Goal: Information Seeking & Learning: Learn about a topic

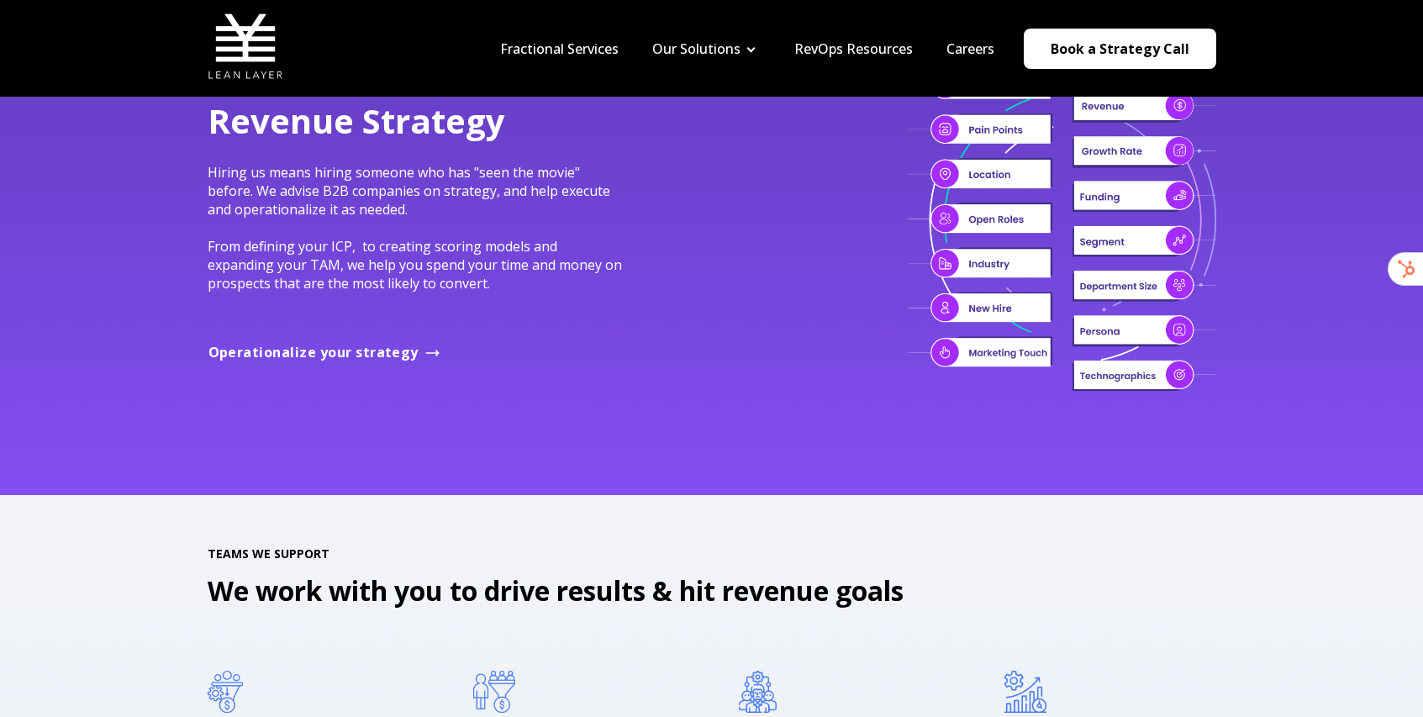
scroll to position [1561, 0]
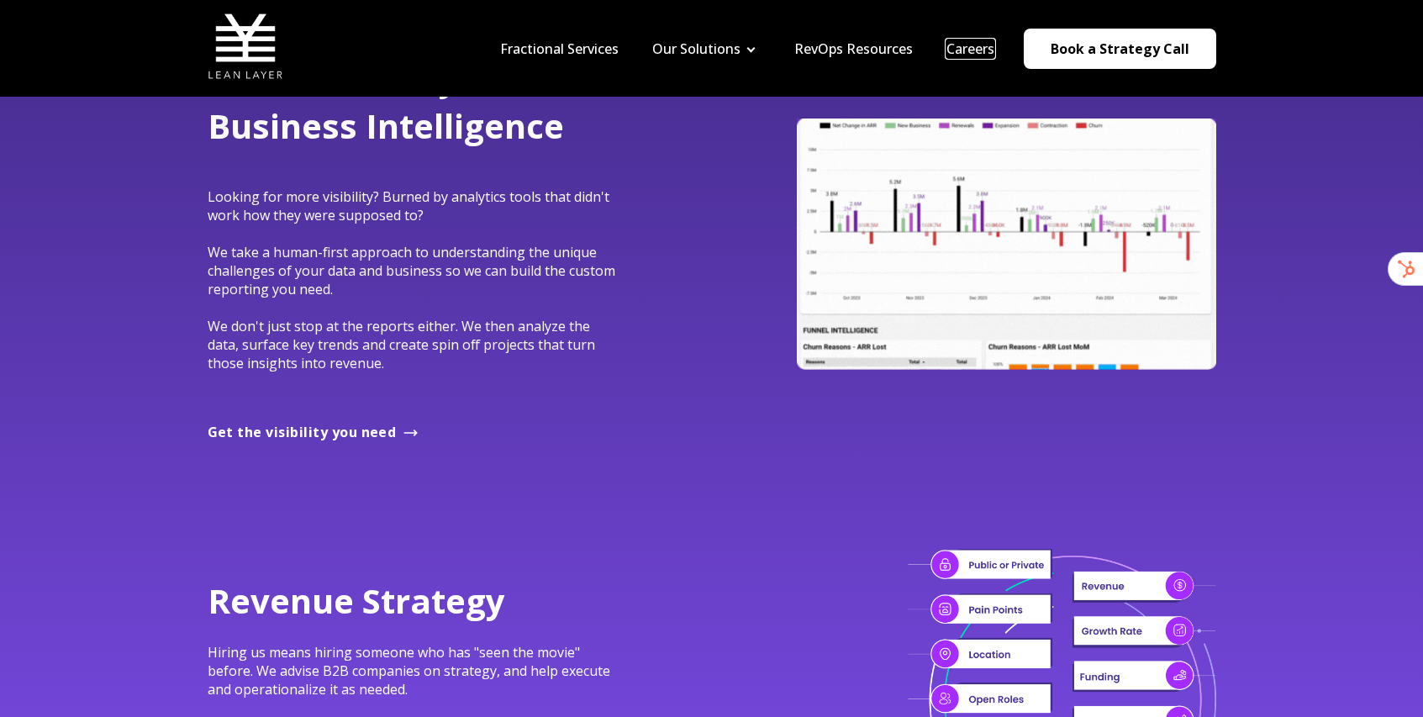
click at [960, 44] on link "Careers" at bounding box center [971, 49] width 48 height 18
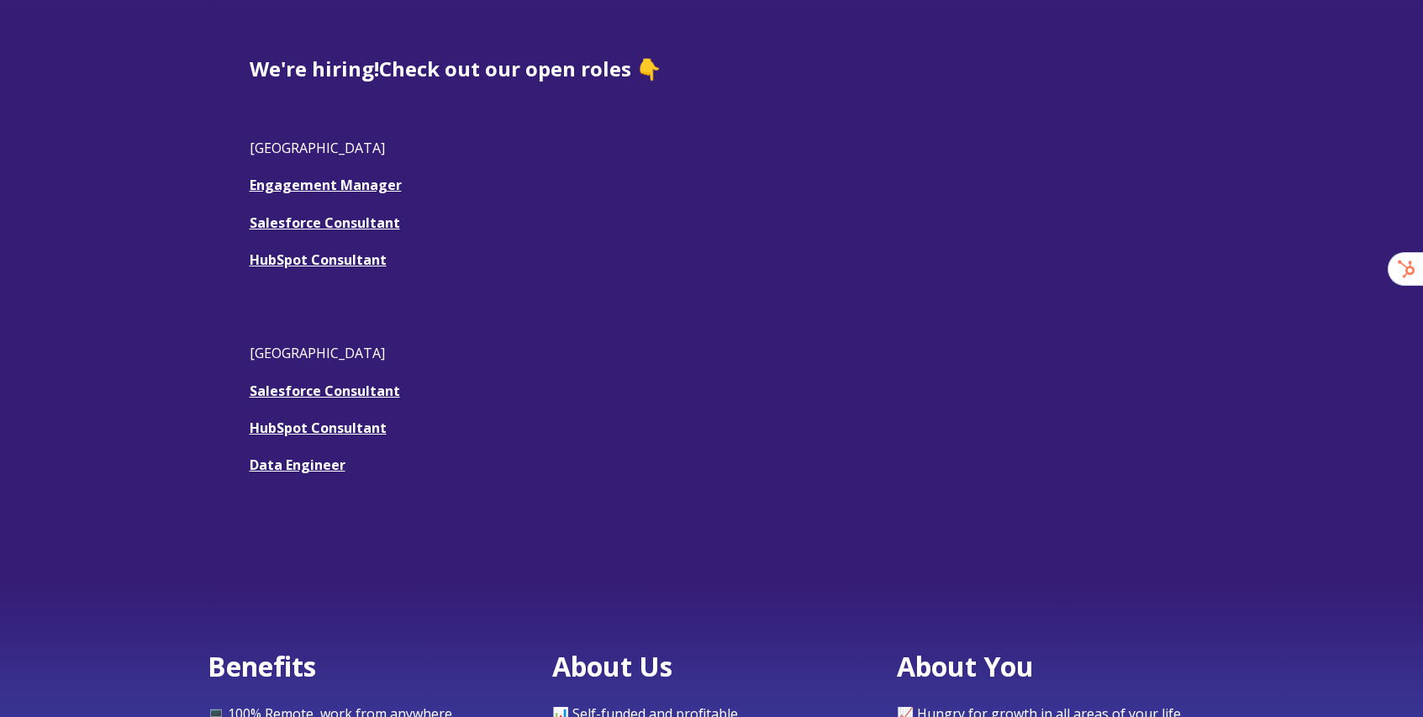
scroll to position [584, 0]
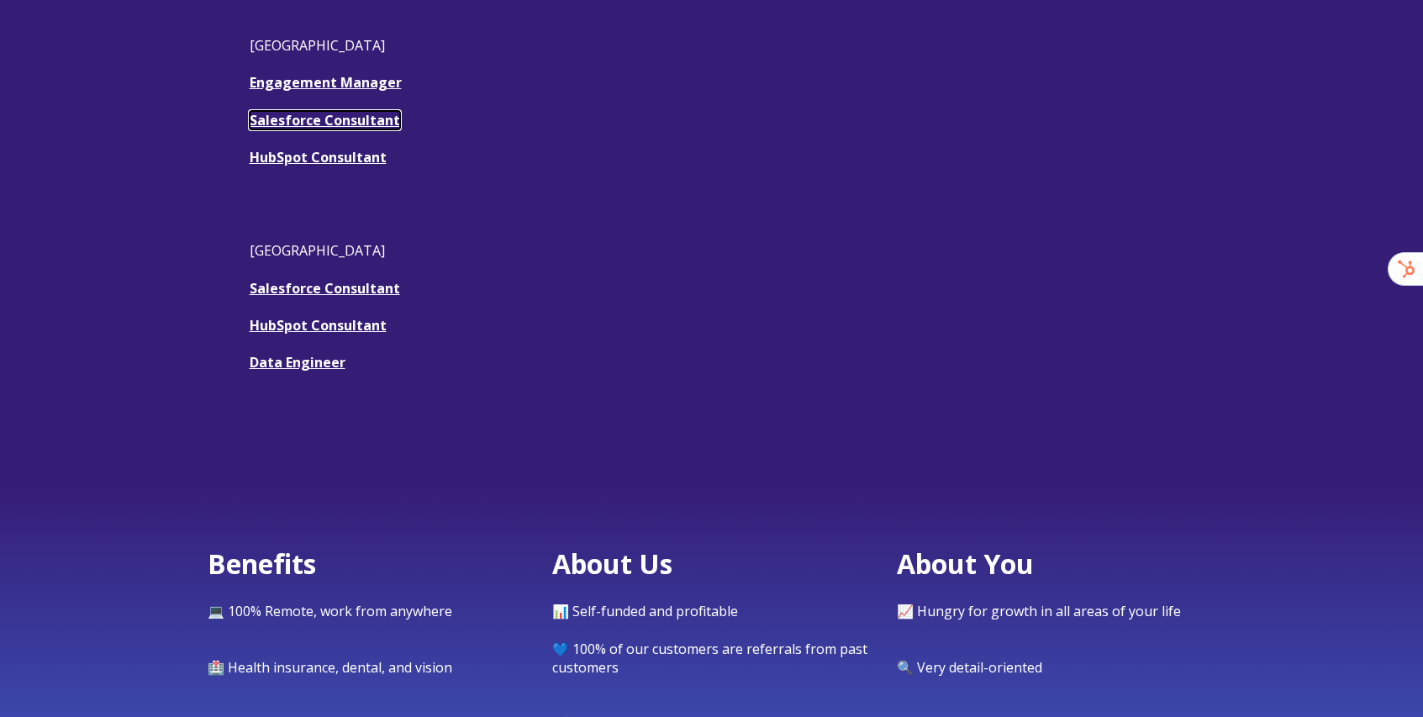
click at [273, 122] on u "Salesforce Consultant" at bounding box center [325, 120] width 150 height 18
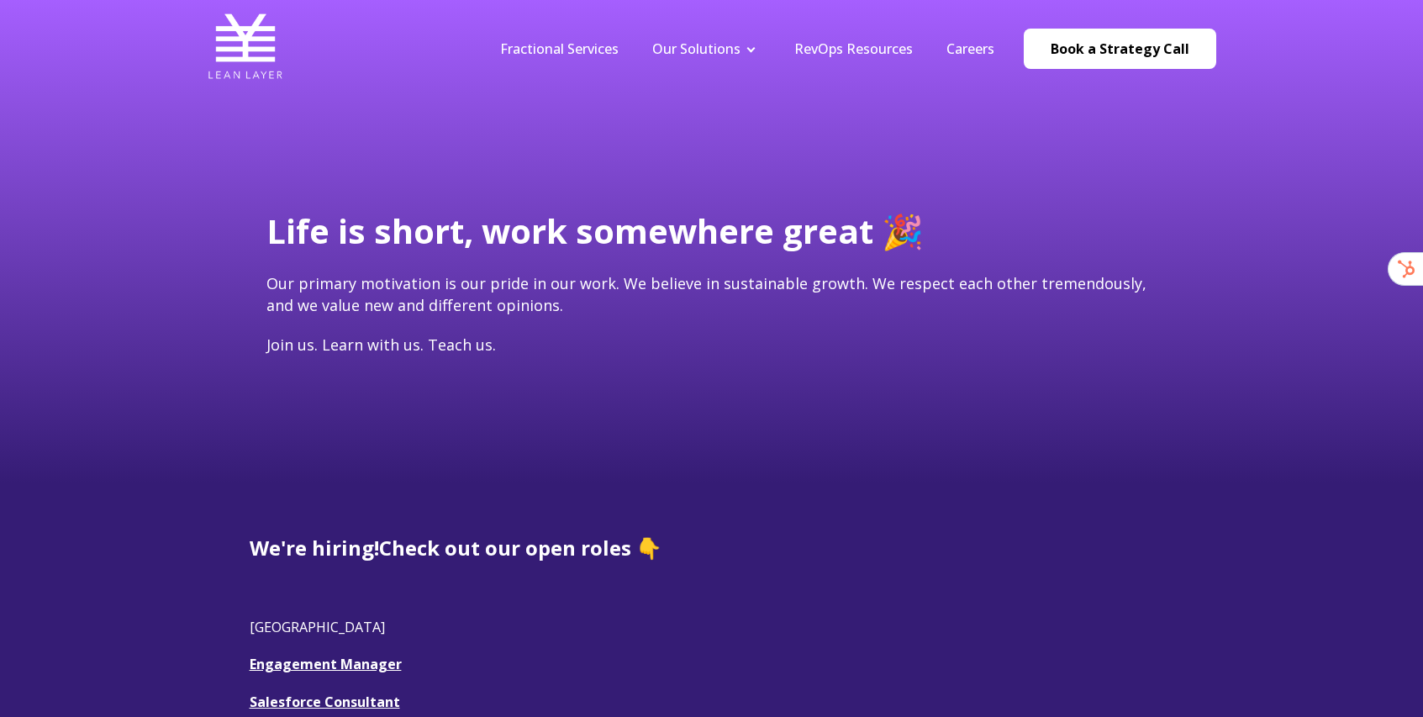
scroll to position [3, 0]
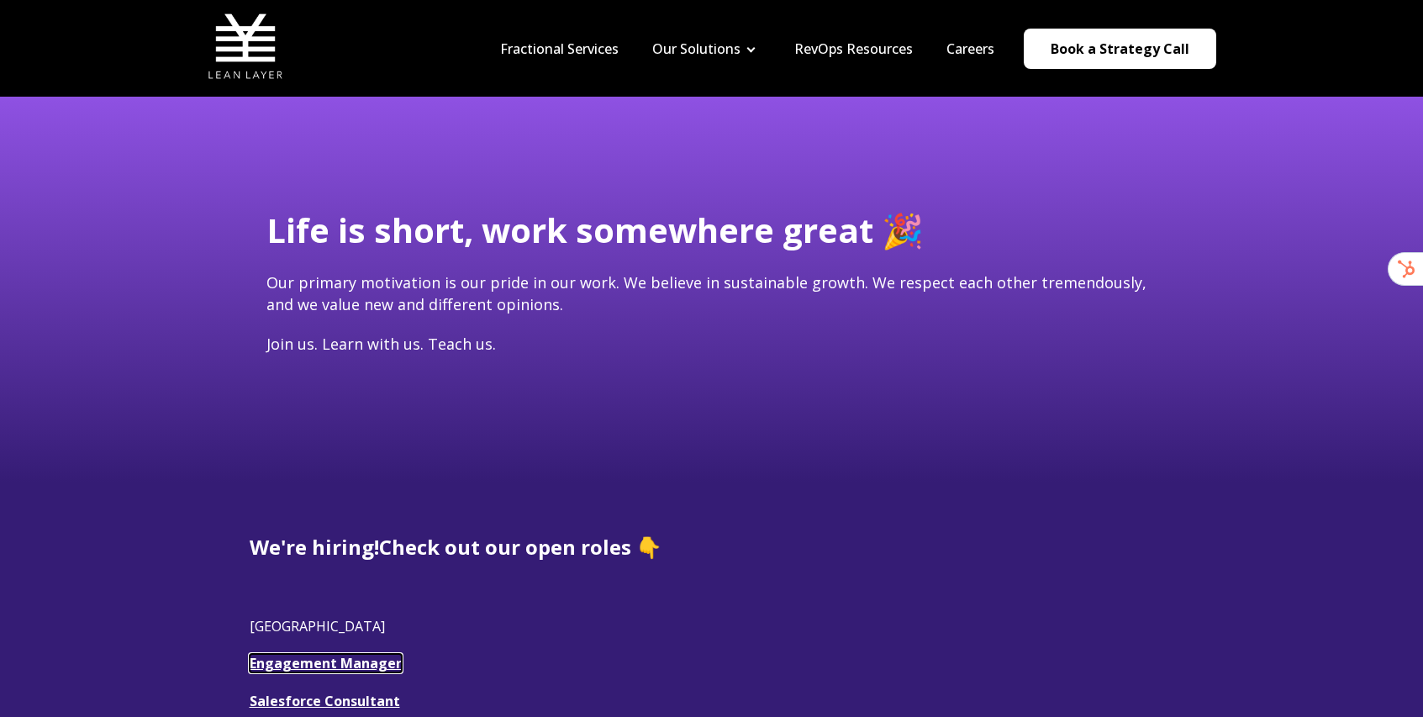
click at [335, 668] on link "Engagement Manager" at bounding box center [326, 663] width 152 height 18
click at [303, 664] on link "Engagement Manager" at bounding box center [326, 663] width 152 height 18
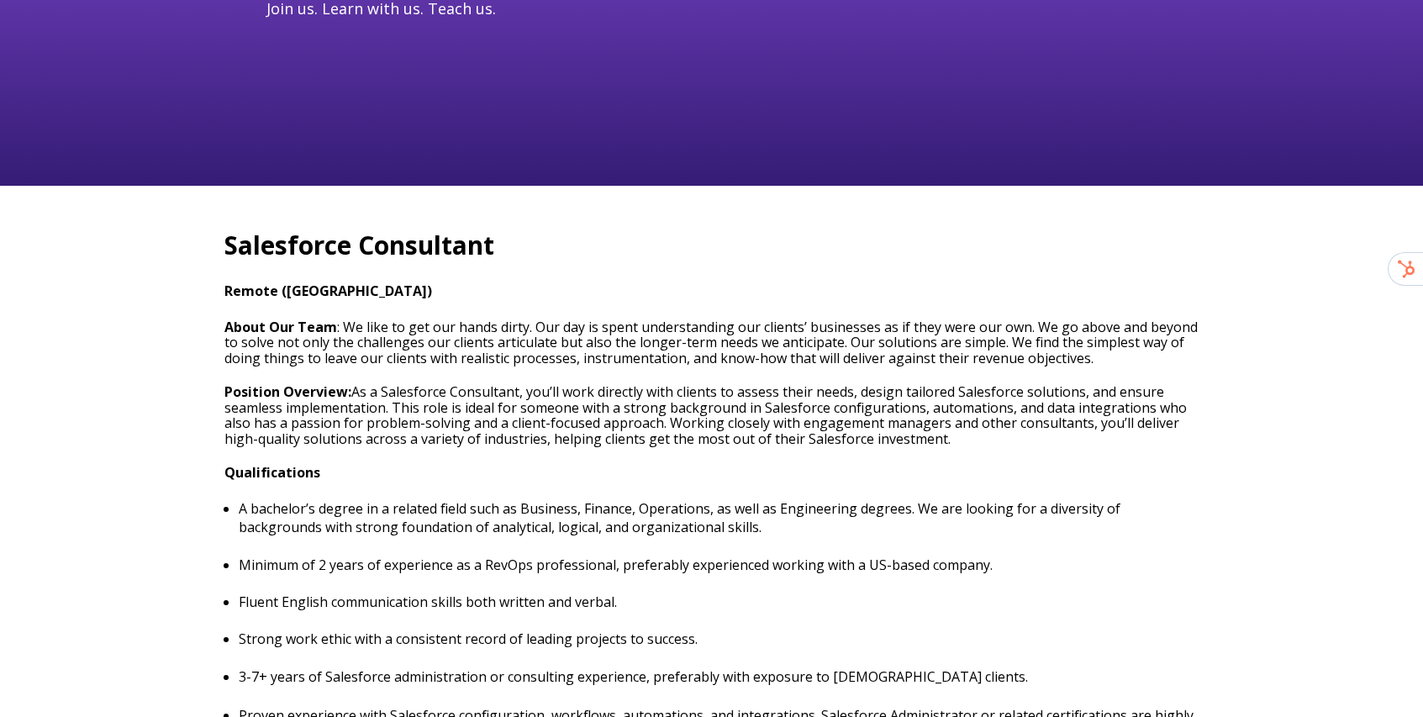
scroll to position [341, 0]
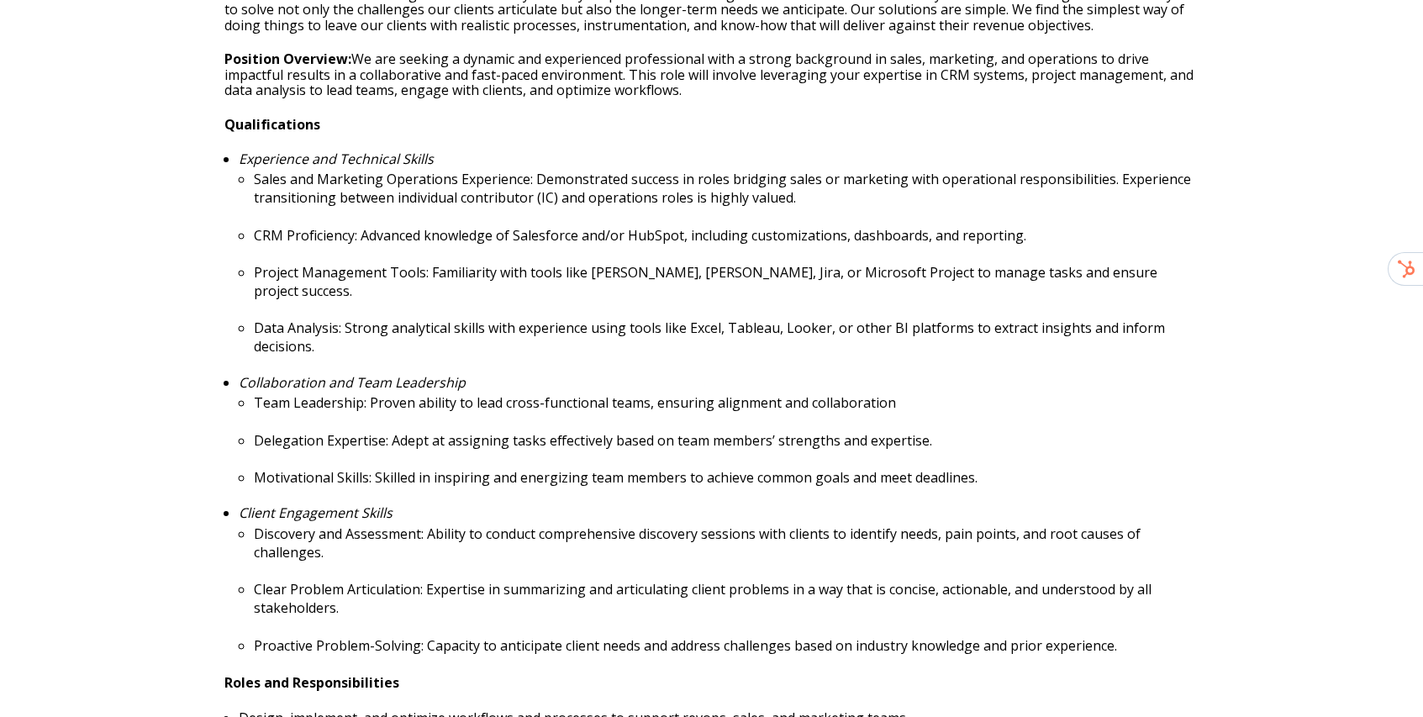
scroll to position [702, 0]
